Goal: Use online tool/utility: Utilize a website feature to perform a specific function

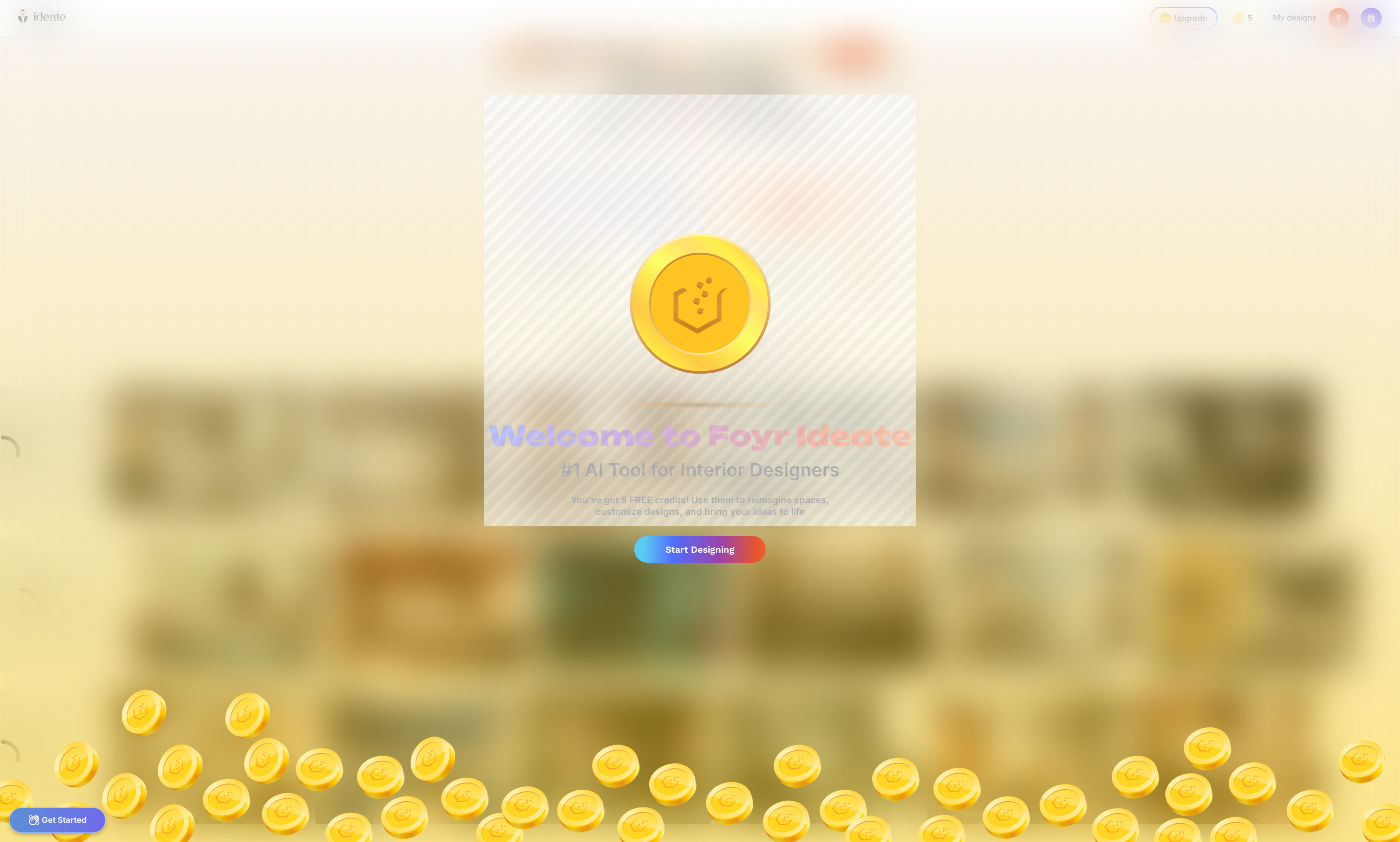
click at [702, 536] on div "Start Designing" at bounding box center [700, 550] width 132 height 27
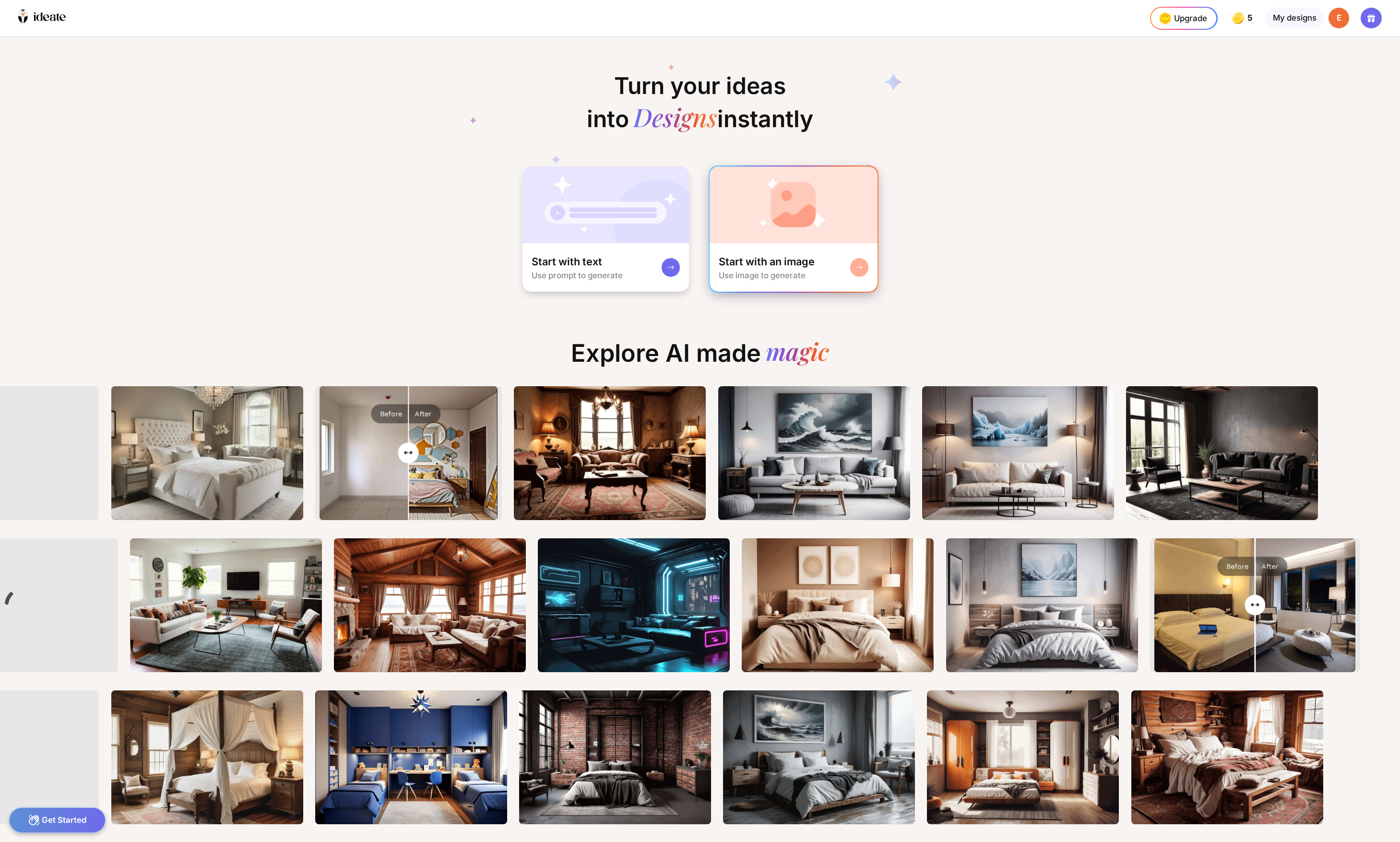
click at [751, 255] on div "Start with an image" at bounding box center [766, 262] width 96 height 14
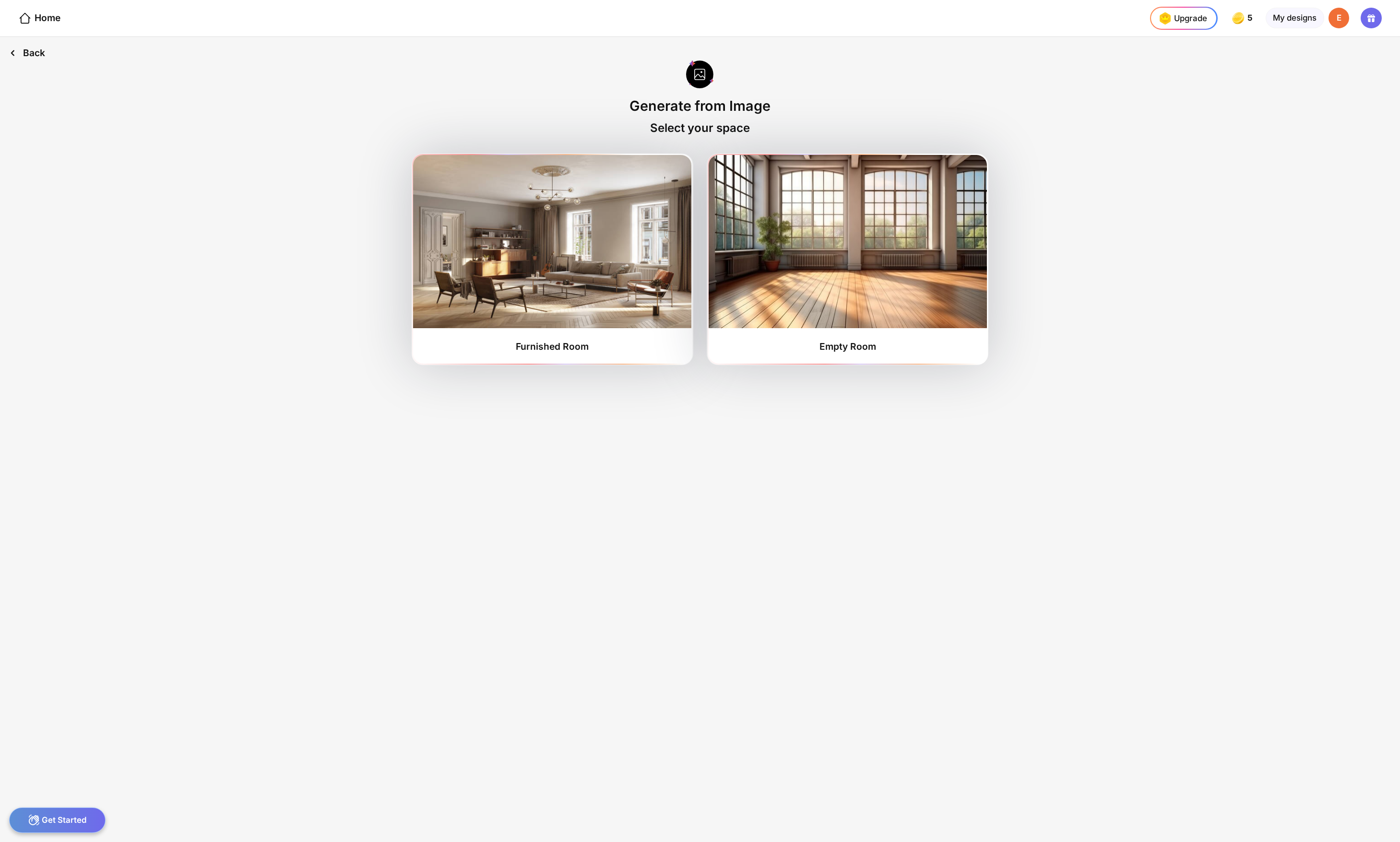
click at [21, 42] on div "Back" at bounding box center [27, 53] width 54 height 32
